Goal: Task Accomplishment & Management: Manage account settings

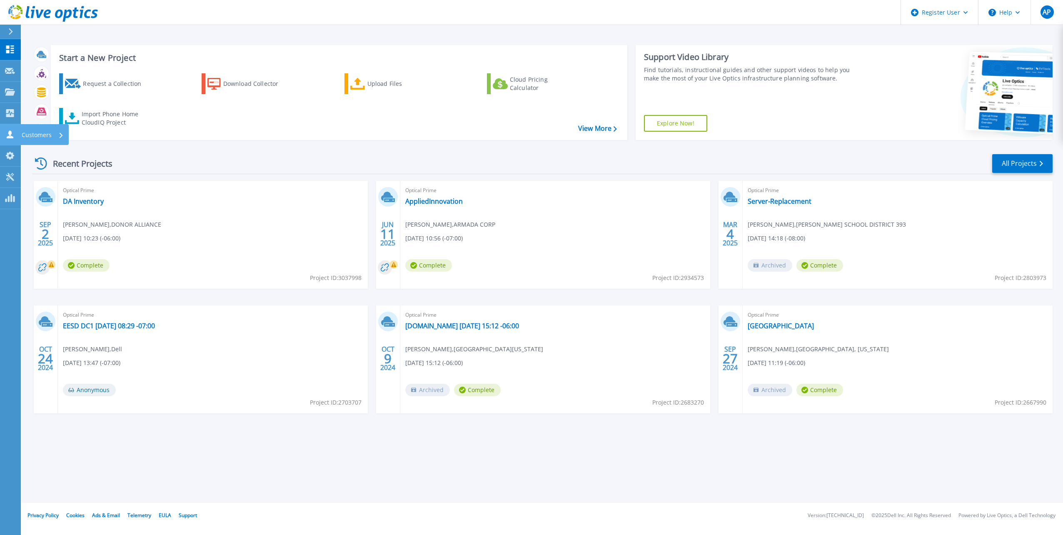
click at [9, 135] on icon at bounding box center [10, 134] width 10 height 8
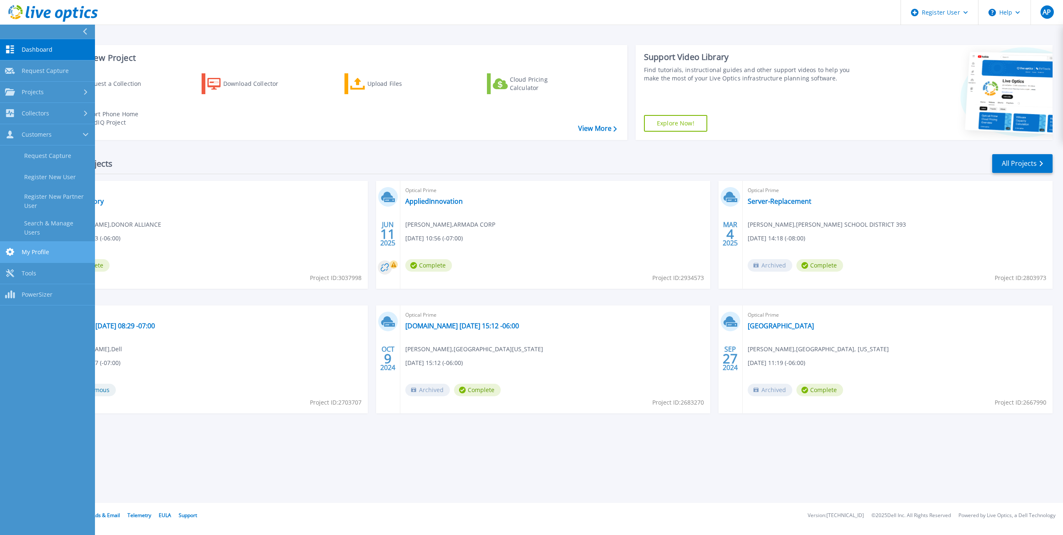
click at [53, 242] on link "My Profile My Profile" at bounding box center [47, 252] width 95 height 21
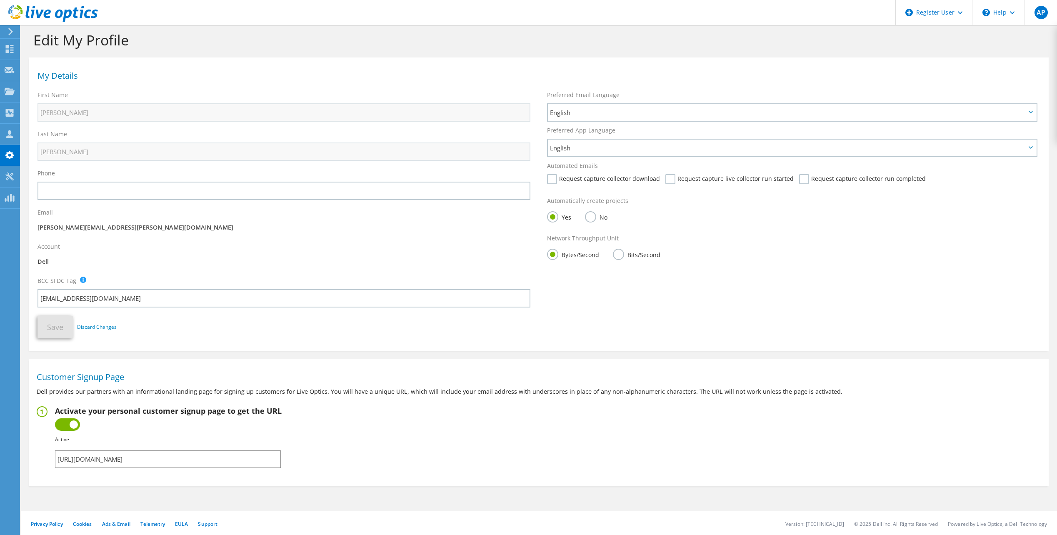
scroll to position [9, 0]
drag, startPoint x: 237, startPoint y: 458, endPoint x: 49, endPoint y: 450, distance: 188.5
click at [49, 450] on fieldset "Activate your personal customer signup page to get the URL Inactive Active Fail…" at bounding box center [539, 436] width 1004 height 62
click at [448, 426] on fieldset "Activate your personal customer signup page to get the URL Inactive Active Fail…" at bounding box center [539, 436] width 1004 height 62
